Goal: Task Accomplishment & Management: Use online tool/utility

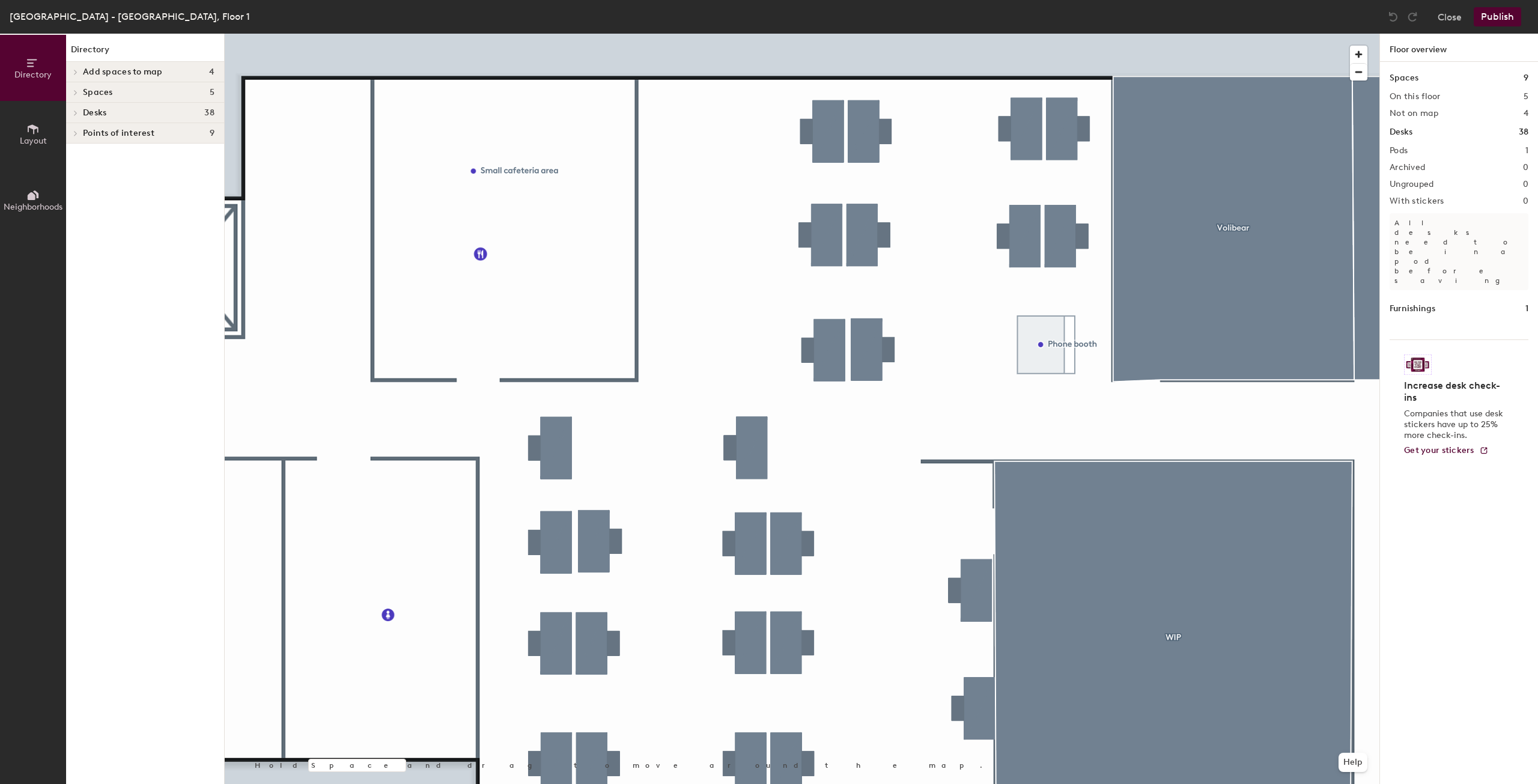
click at [28, 184] on button "Neighborhoods" at bounding box center [33, 200] width 66 height 66
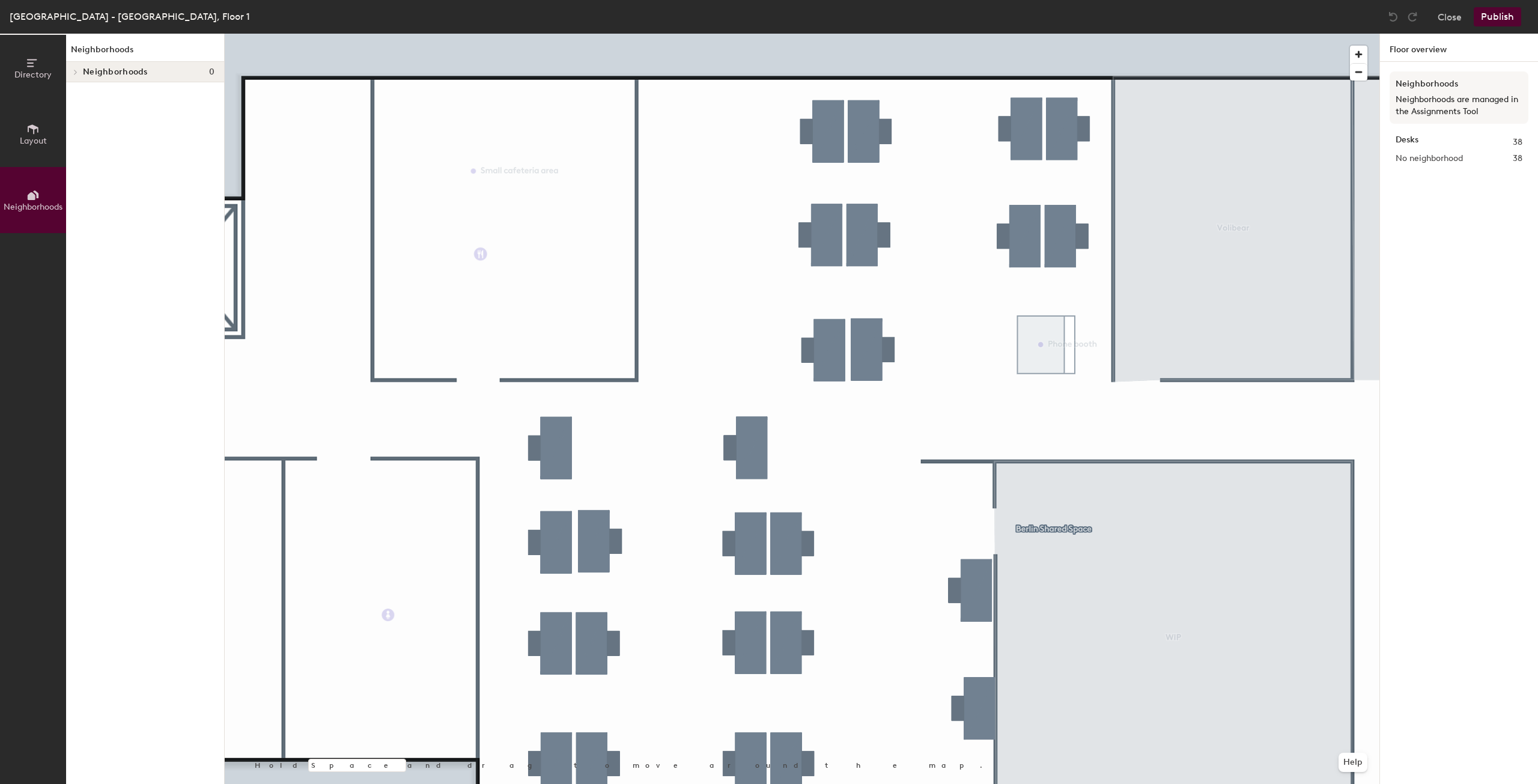
click at [47, 140] on button "Layout" at bounding box center [33, 134] width 66 height 66
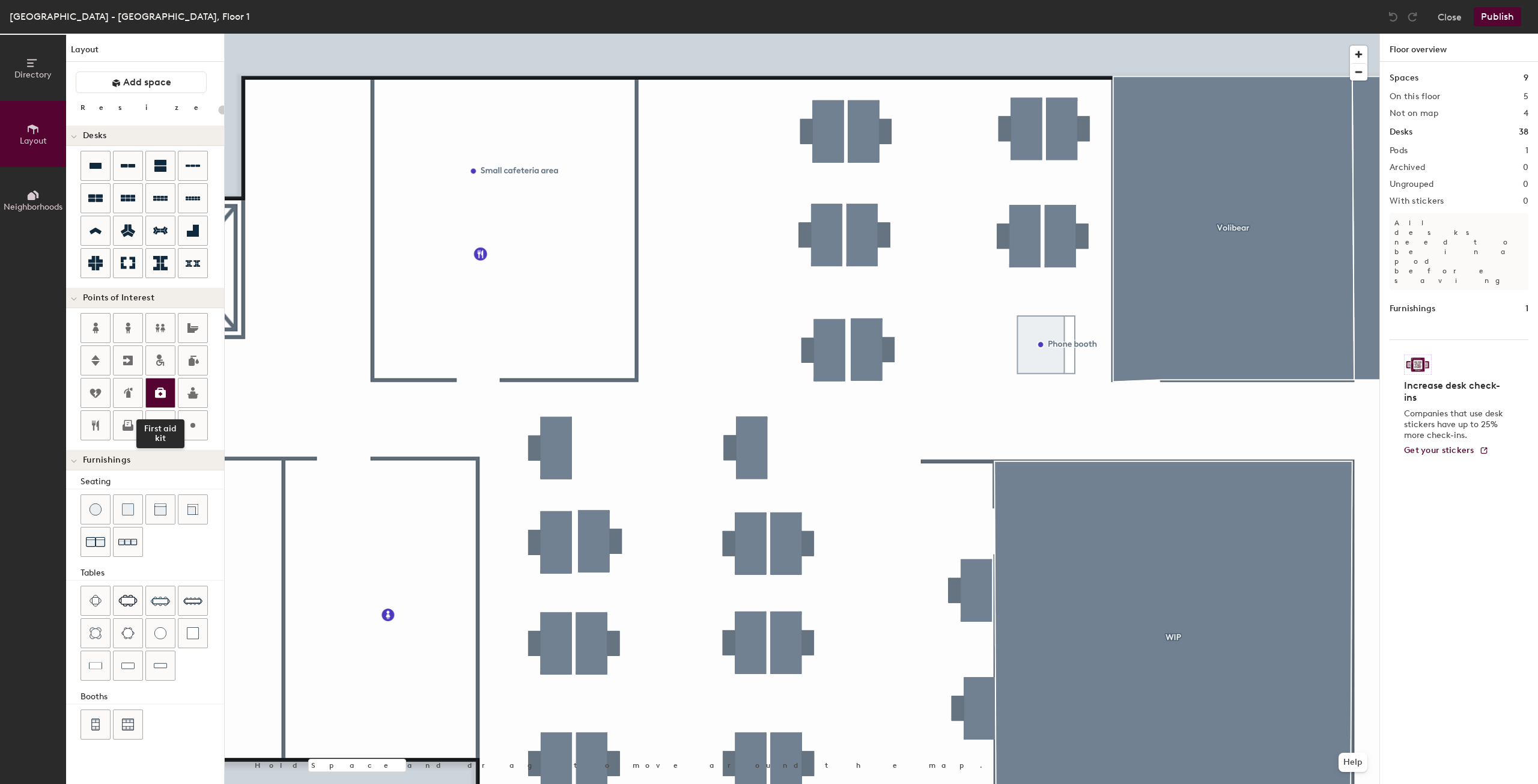
click at [156, 390] on icon at bounding box center [161, 393] width 15 height 15
click at [1492, 18] on button "Publish" at bounding box center [1498, 17] width 48 height 19
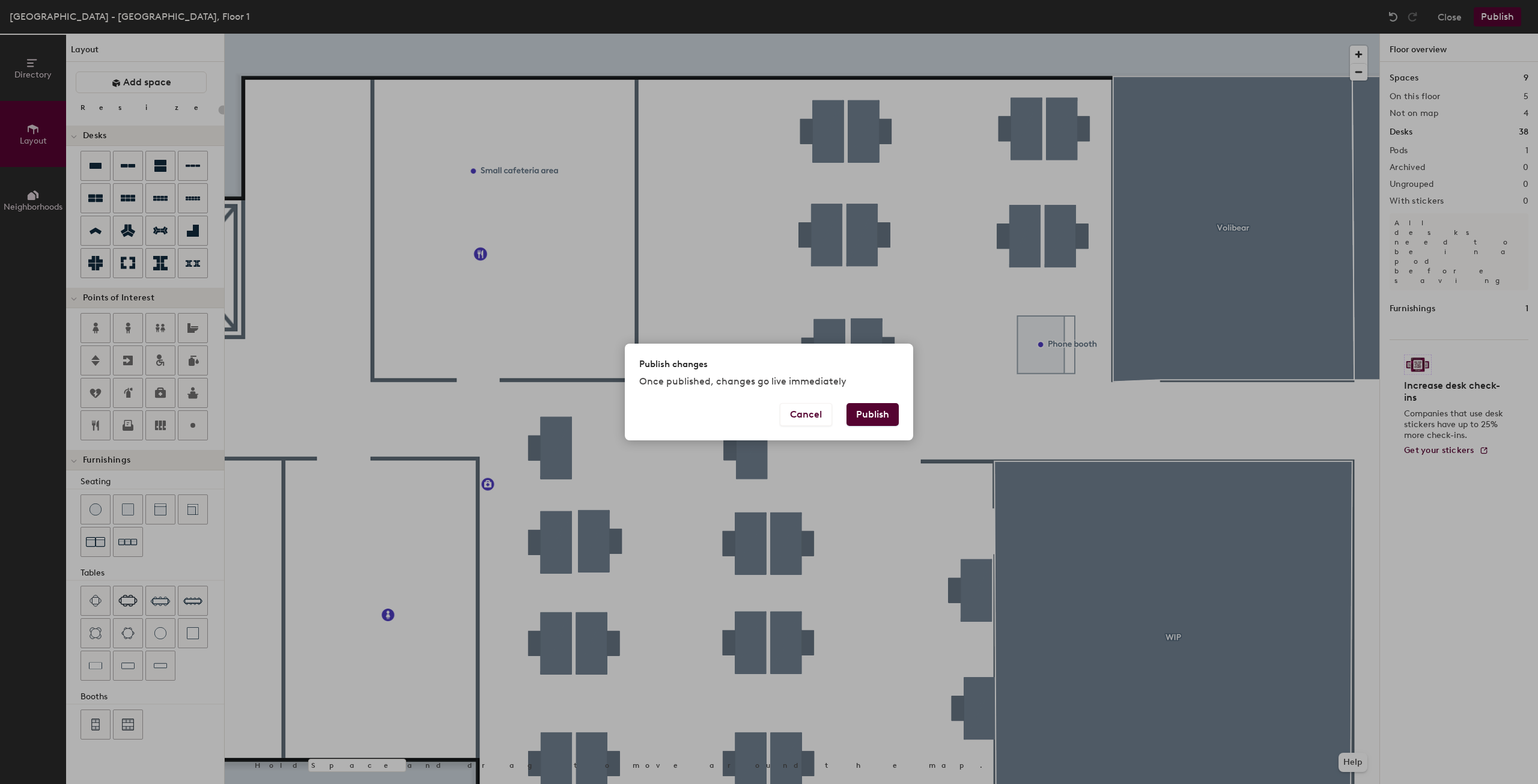
click at [894, 412] on button "Publish" at bounding box center [872, 414] width 52 height 23
type input "20"
